Goal: Task Accomplishment & Management: Use online tool/utility

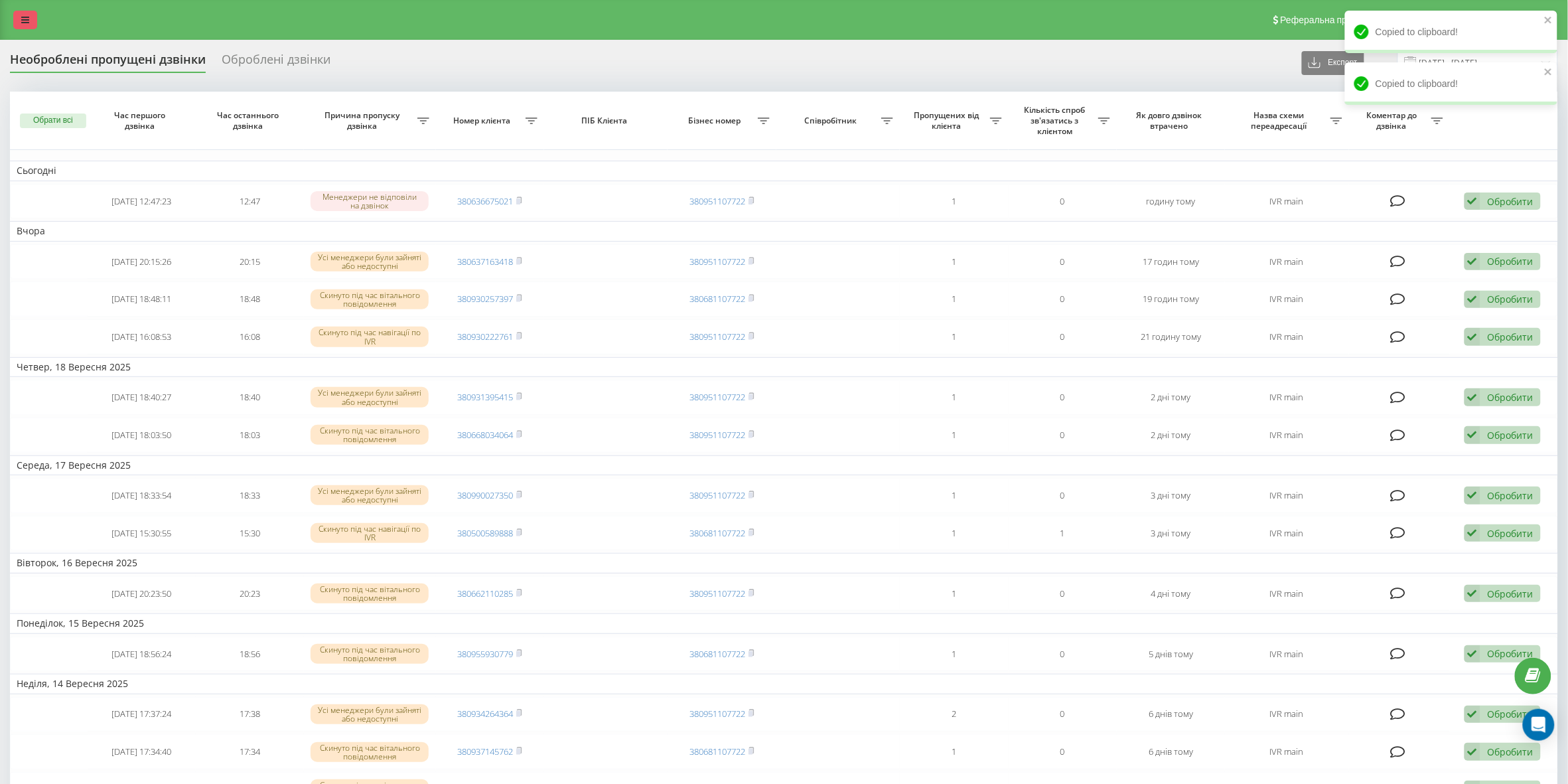
click at [29, 12] on link at bounding box center [26, 19] width 24 height 18
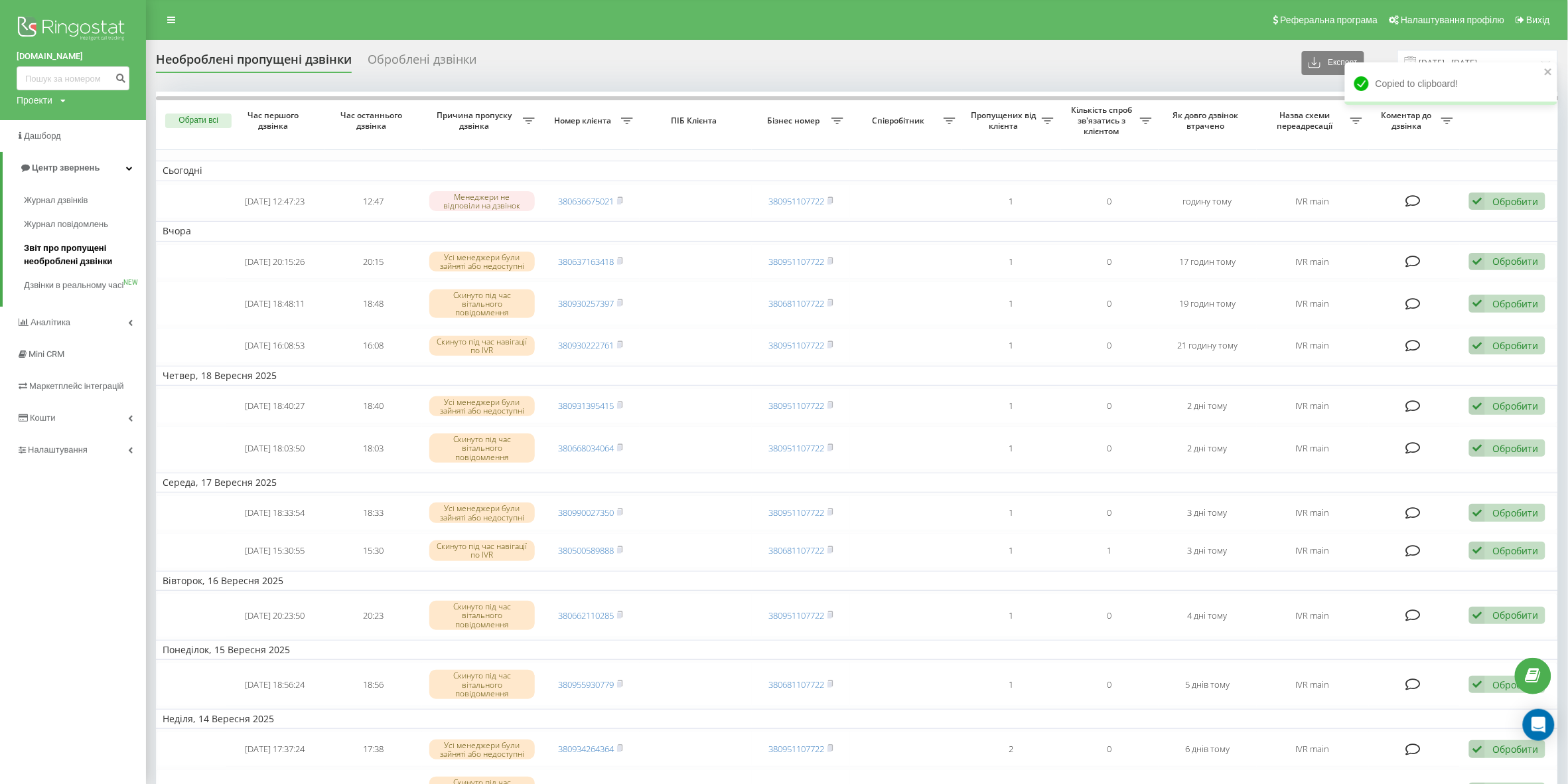
click at [91, 261] on span "Звіт про пропущені необроблені дзвінки" at bounding box center [81, 254] width 116 height 26
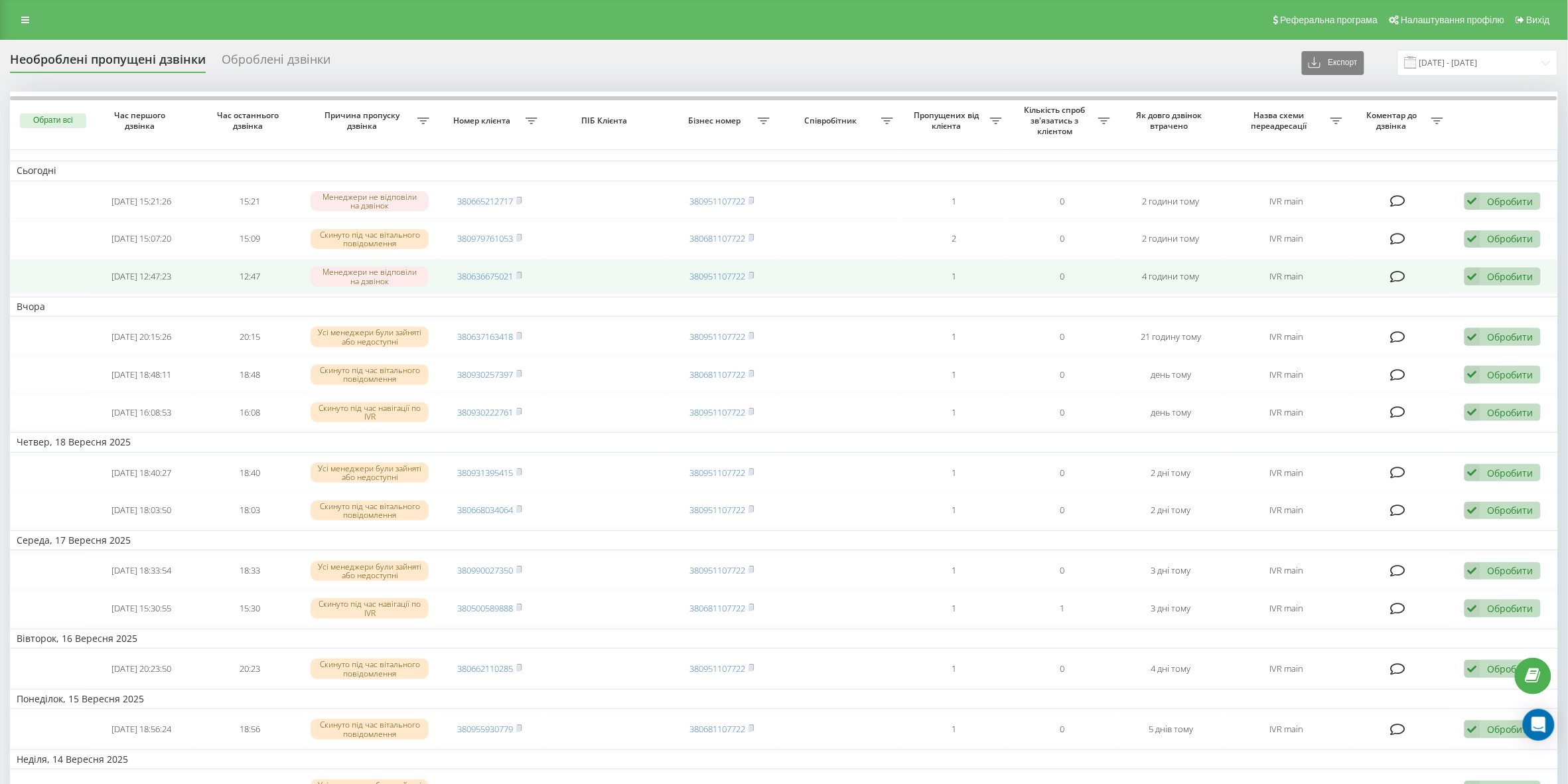
click at [1475, 273] on icon at bounding box center [1472, 277] width 16 height 18
click at [1448, 326] on span "Зв'язався з клієнтом за допомогою іншого каналу" at bounding box center [1416, 322] width 227 height 13
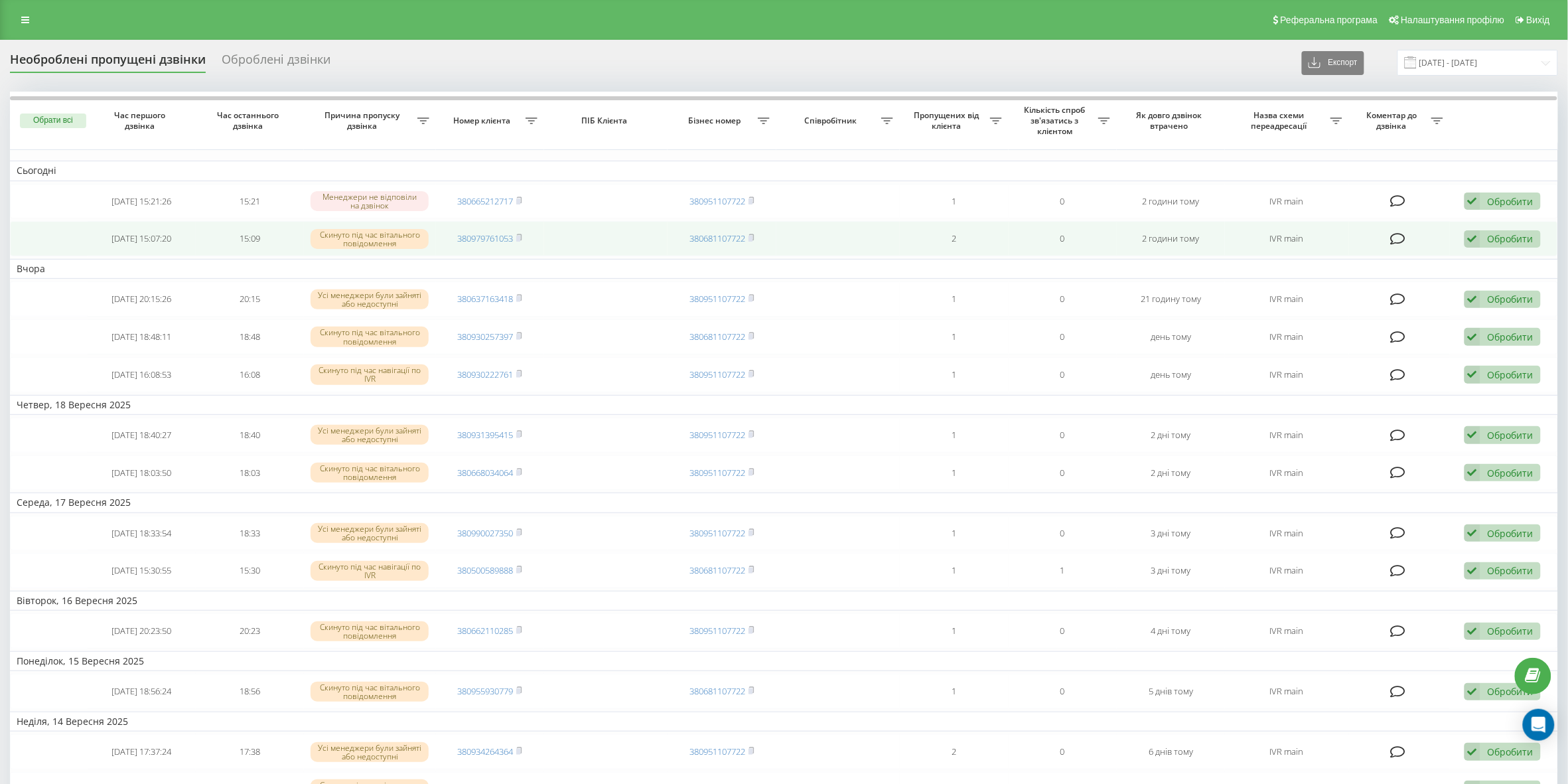
click at [524, 236] on td "380979761053" at bounding box center [490, 239] width 108 height 35
click at [522, 241] on icon at bounding box center [518, 237] width 6 height 8
click at [1475, 237] on icon at bounding box center [1472, 239] width 16 height 18
click at [1455, 282] on span "Зв'язався з клієнтом за допомогою іншого каналу" at bounding box center [1416, 284] width 227 height 13
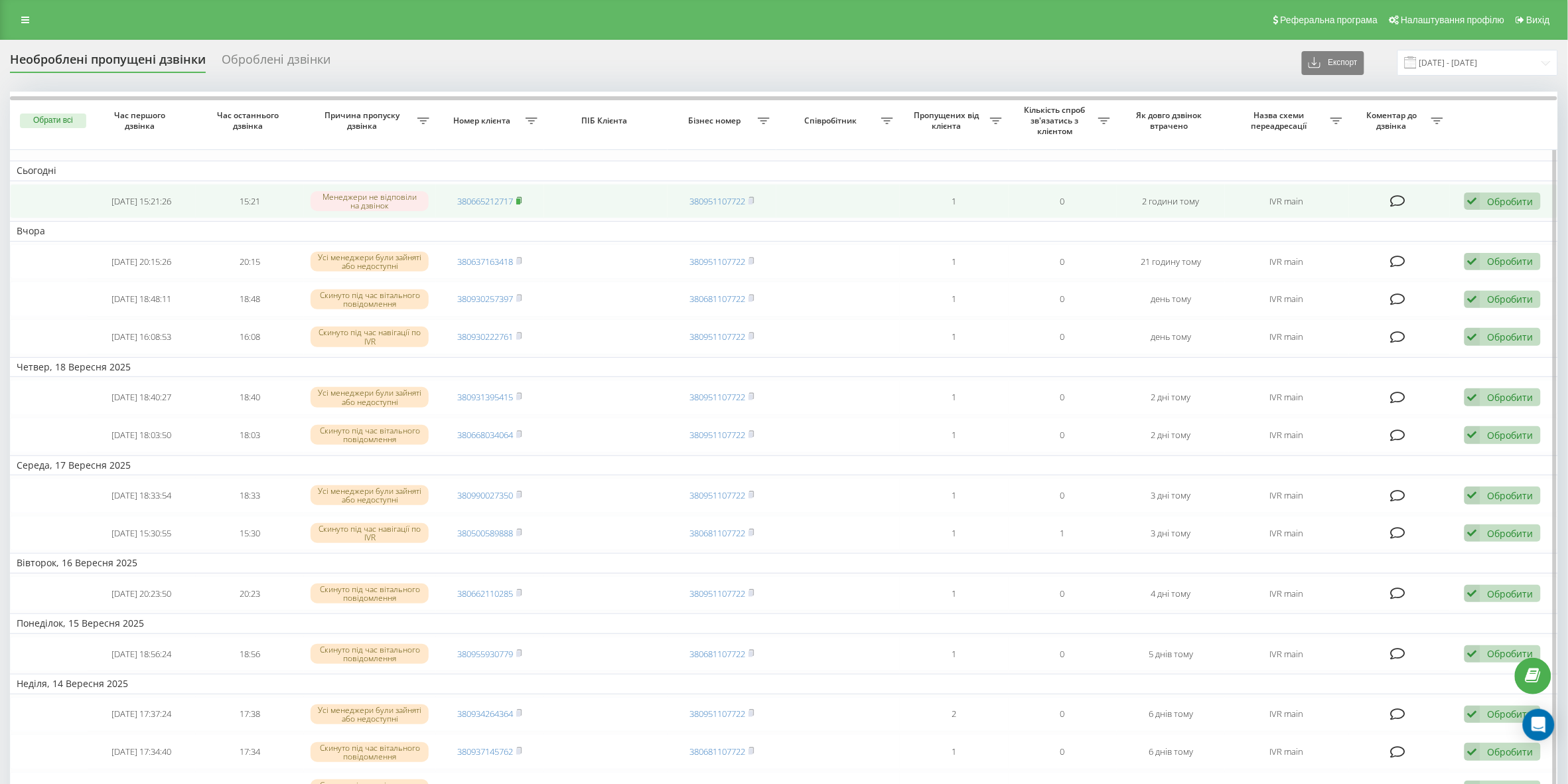
click at [519, 203] on rect at bounding box center [518, 201] width 4 height 6
click at [520, 199] on rect at bounding box center [518, 201] width 4 height 6
click at [1468, 199] on icon at bounding box center [1472, 201] width 16 height 18
click at [1451, 245] on span "Зв'язався з клієнтом за допомогою іншого каналу" at bounding box center [1416, 246] width 227 height 13
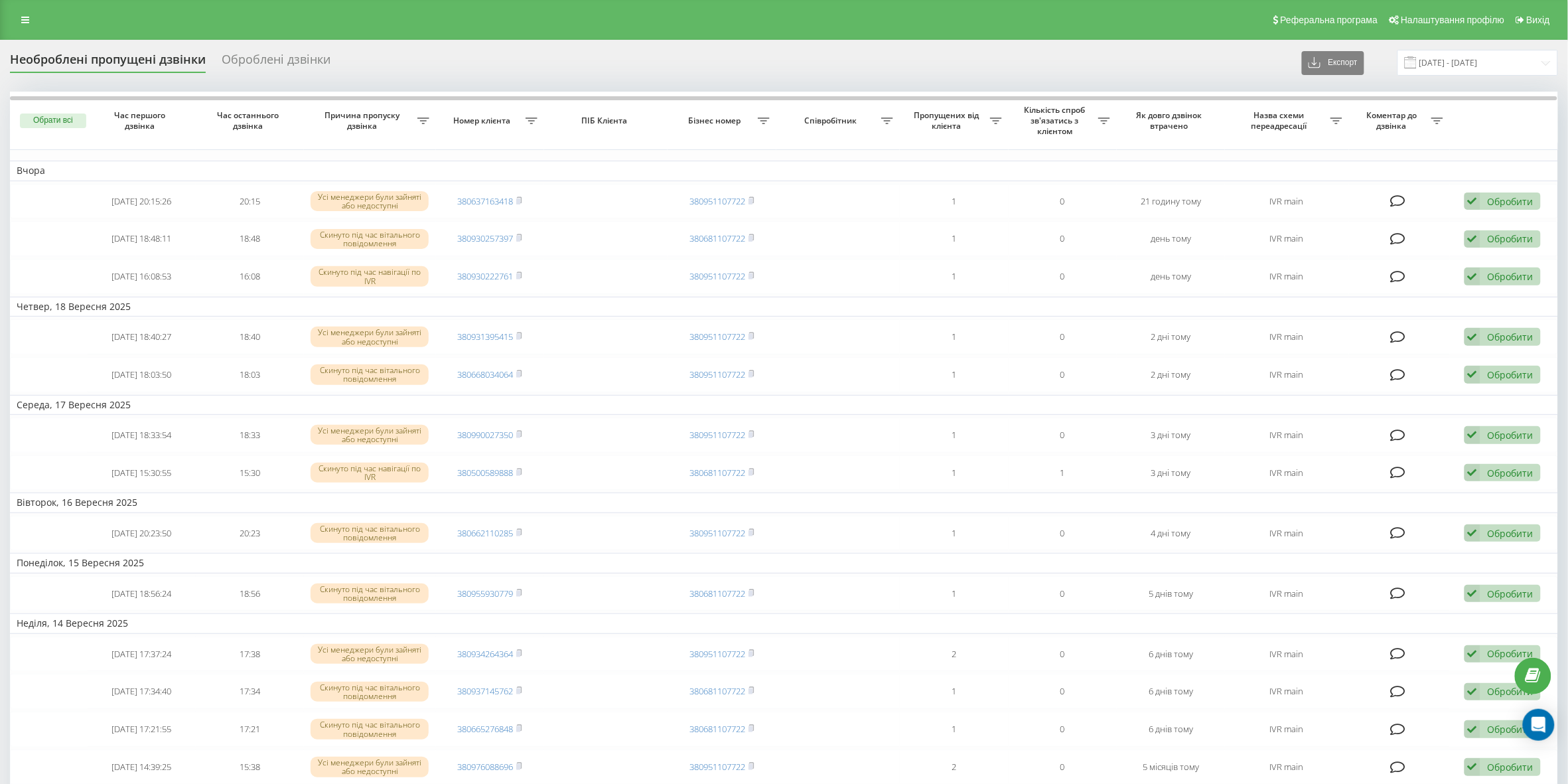
click at [955, 34] on div "Реферальна програма Налаштування профілю Вихід" at bounding box center [784, 20] width 1568 height 40
